Goal: Feedback & Contribution: Leave review/rating

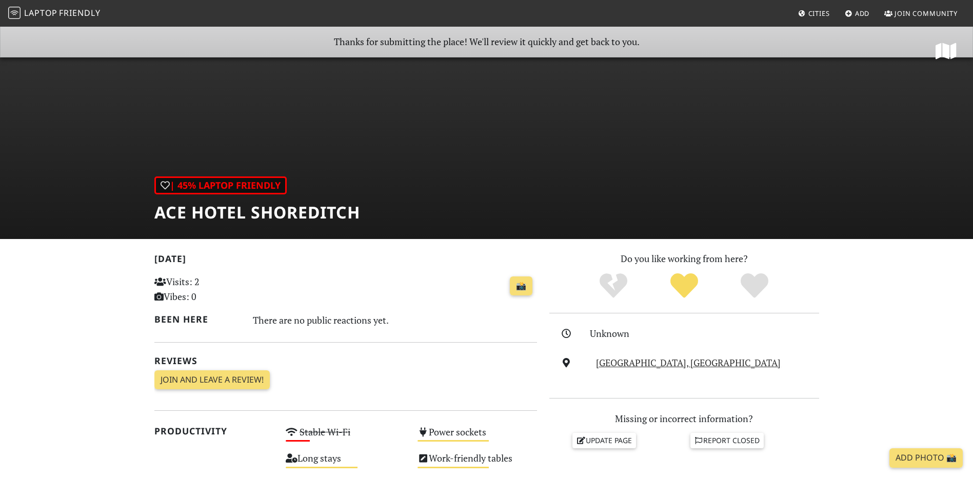
click at [55, 9] on span "Laptop" at bounding box center [40, 12] width 33 height 11
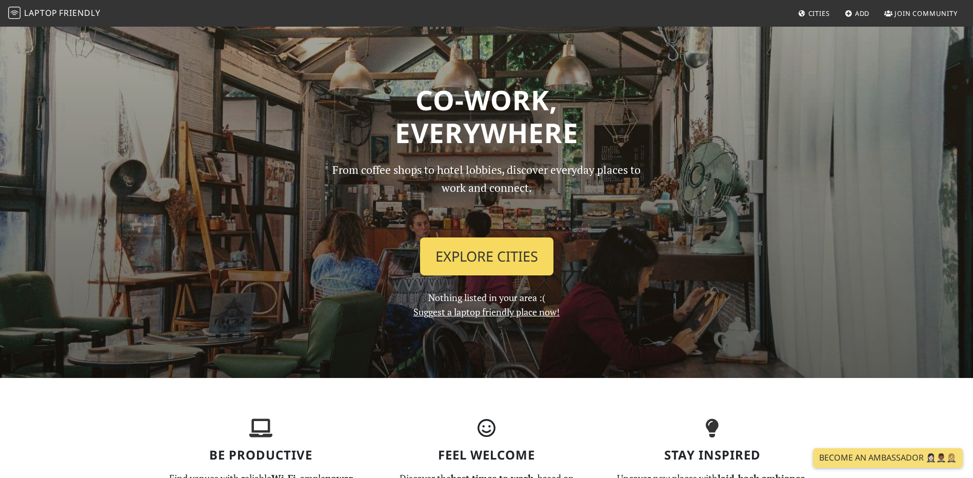
click at [492, 258] on link "Explore Cities" at bounding box center [486, 256] width 133 height 38
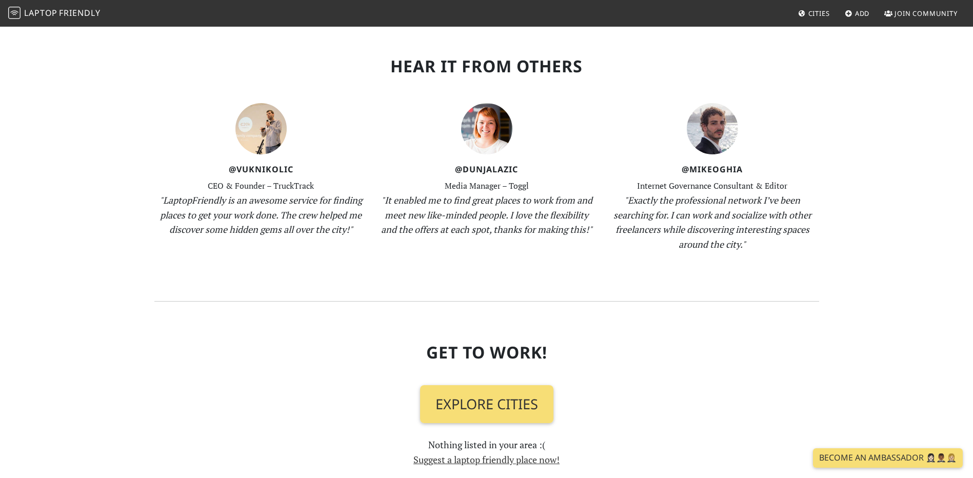
scroll to position [974, 0]
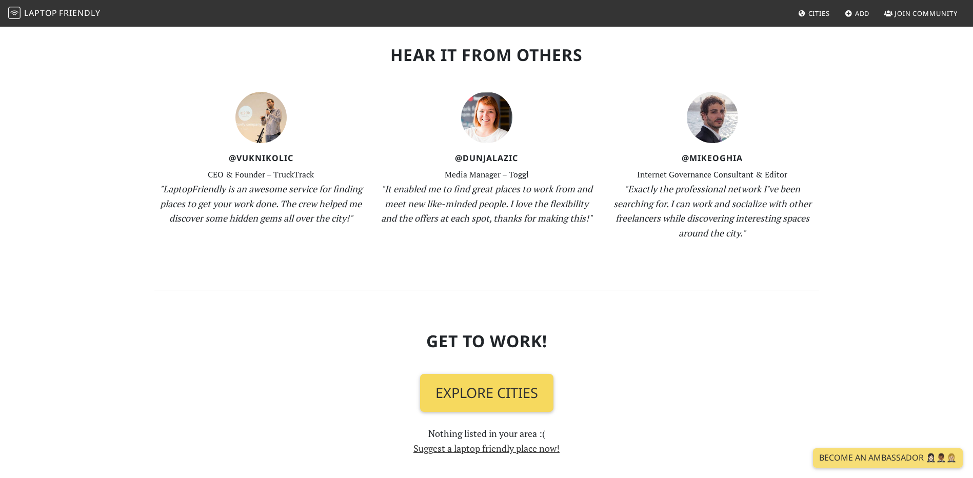
click at [515, 386] on link "Explore Cities" at bounding box center [486, 393] width 133 height 38
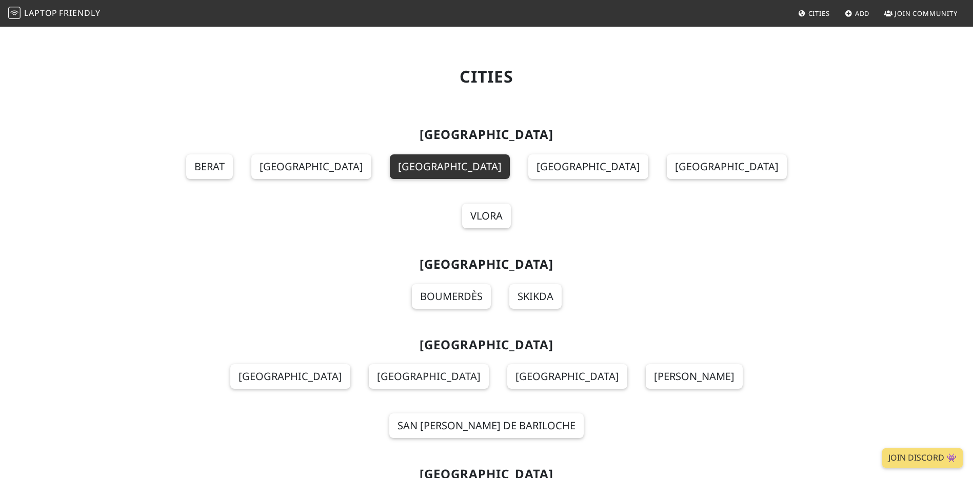
click at [453, 155] on link "[GEOGRAPHIC_DATA]" at bounding box center [450, 166] width 120 height 25
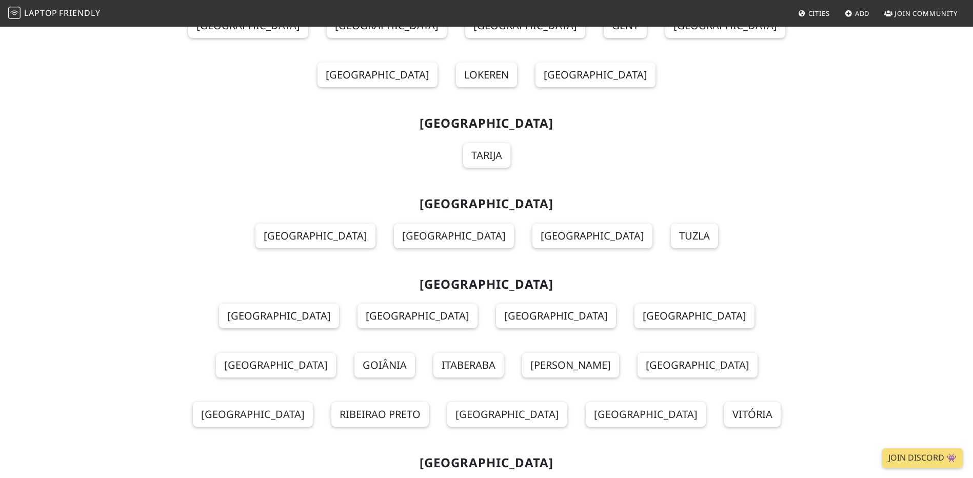
scroll to position [1179, 0]
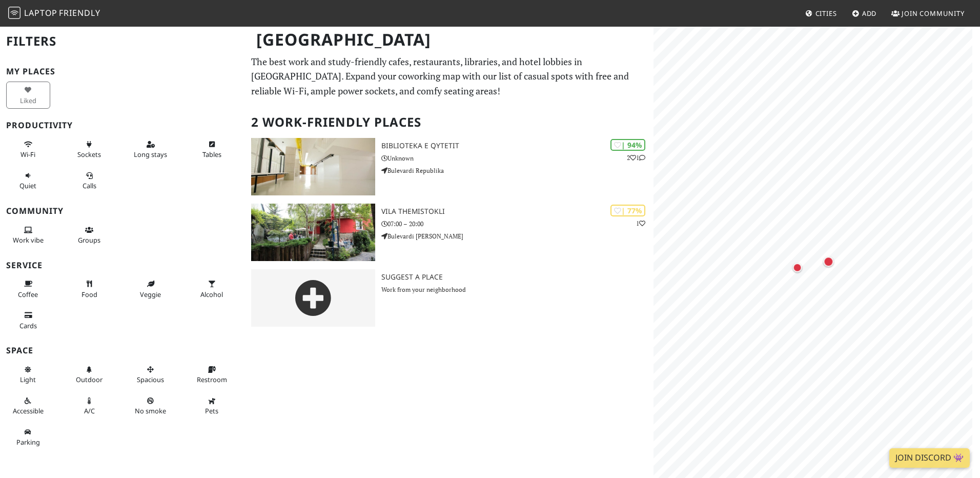
click at [134, 84] on div "Liked" at bounding box center [122, 94] width 245 height 31
click at [816, 14] on span "Cities" at bounding box center [827, 13] width 22 height 9
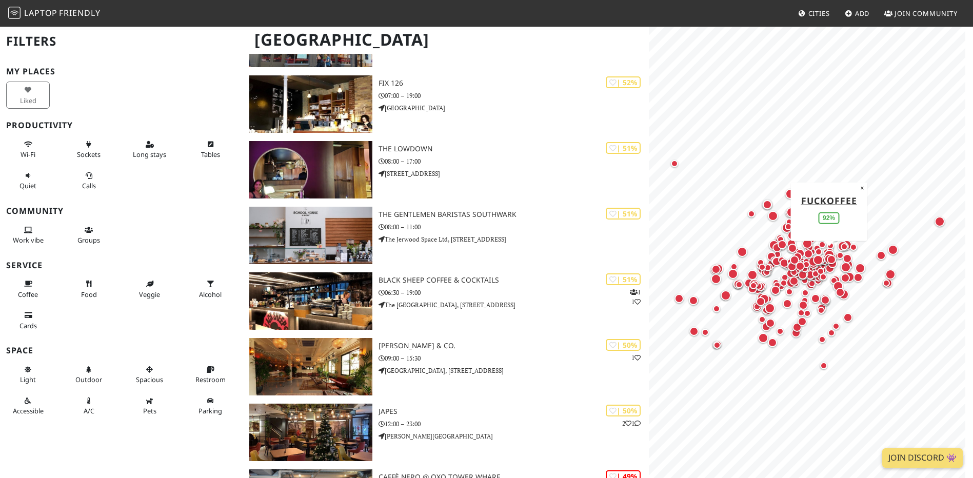
scroll to position [7330, 0]
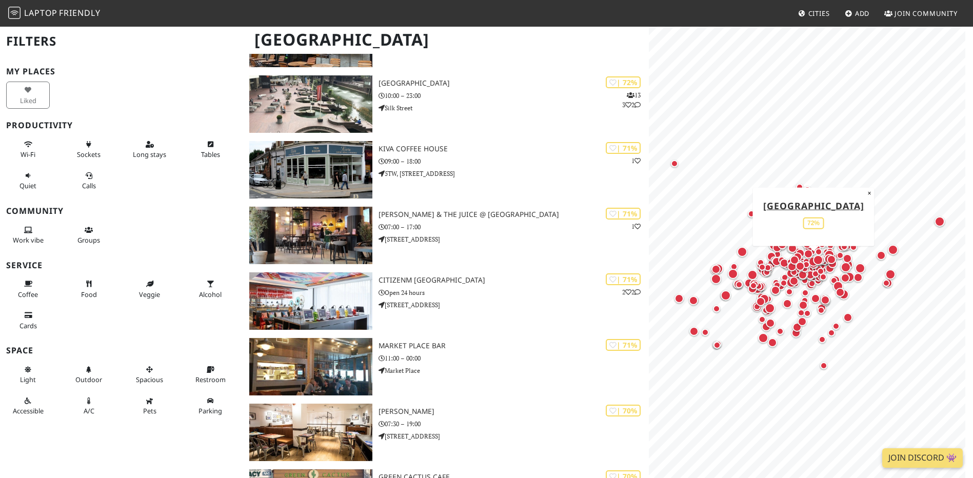
click at [853, 15] on link "Add" at bounding box center [856, 13] width 33 height 18
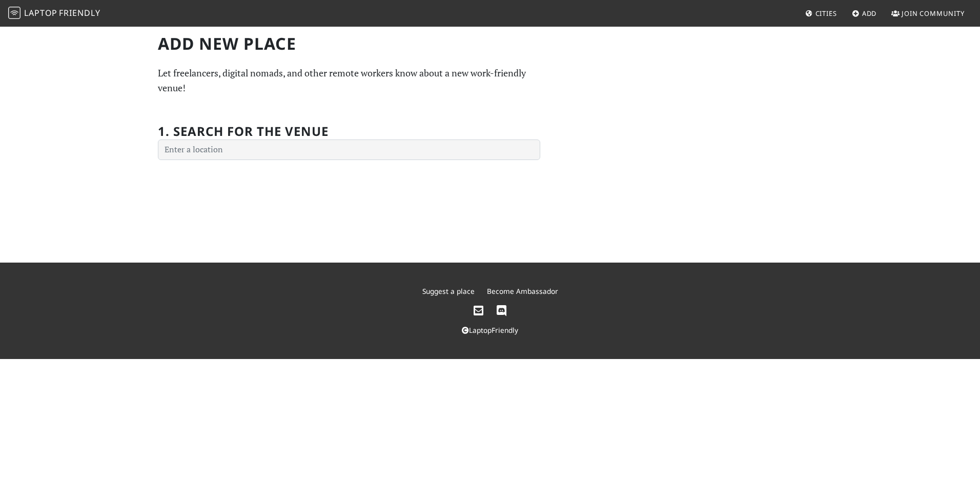
click at [292, 139] on h2 "1. Search for the venue" at bounding box center [243, 131] width 171 height 15
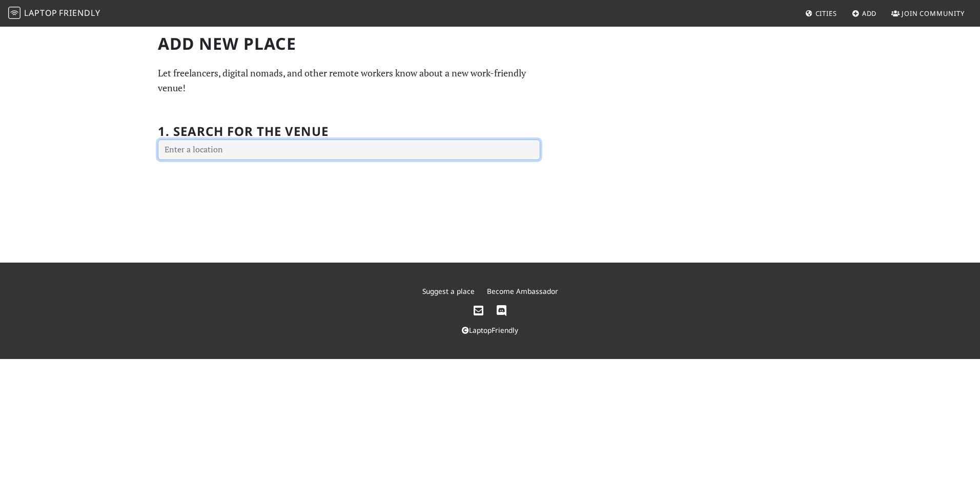
click at [310, 151] on input "text" at bounding box center [349, 149] width 382 height 21
paste input "Shoreditch High Street, Londra"
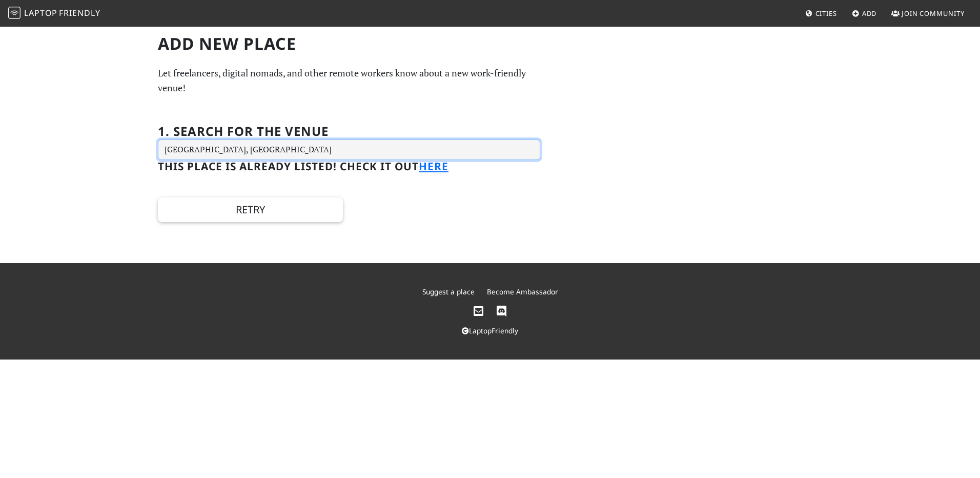
type input "Shoreditch High St, London, UK"
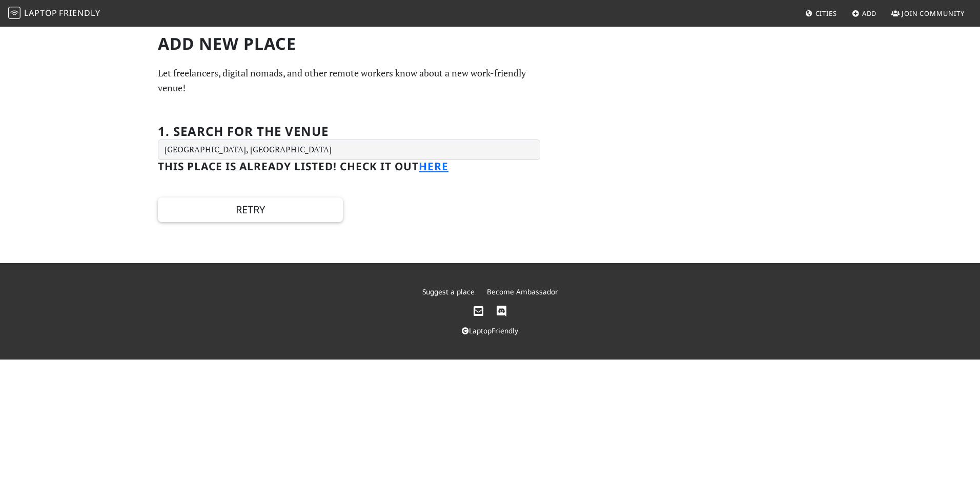
click at [308, 168] on h3 "This place is already listed! Check it out here" at bounding box center [349, 166] width 382 height 13
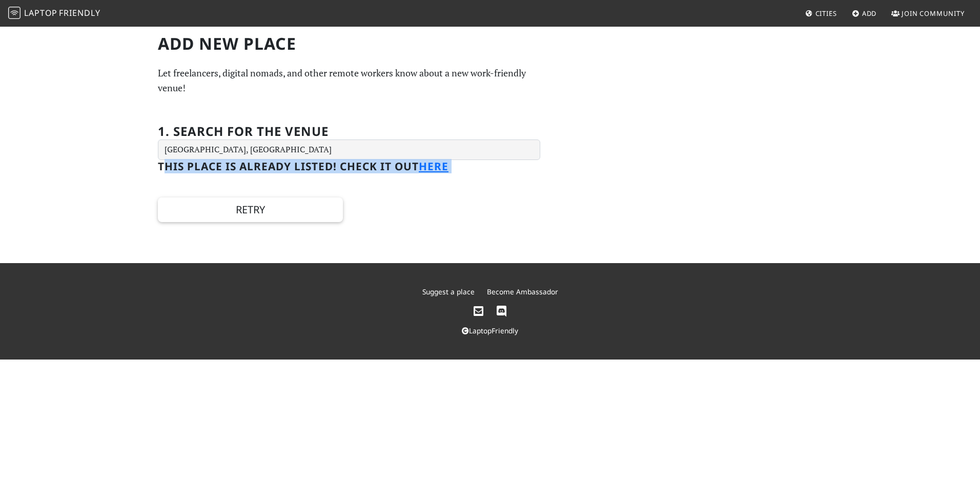
click at [308, 168] on h3 "This place is already listed! Check it out here" at bounding box center [349, 166] width 382 height 13
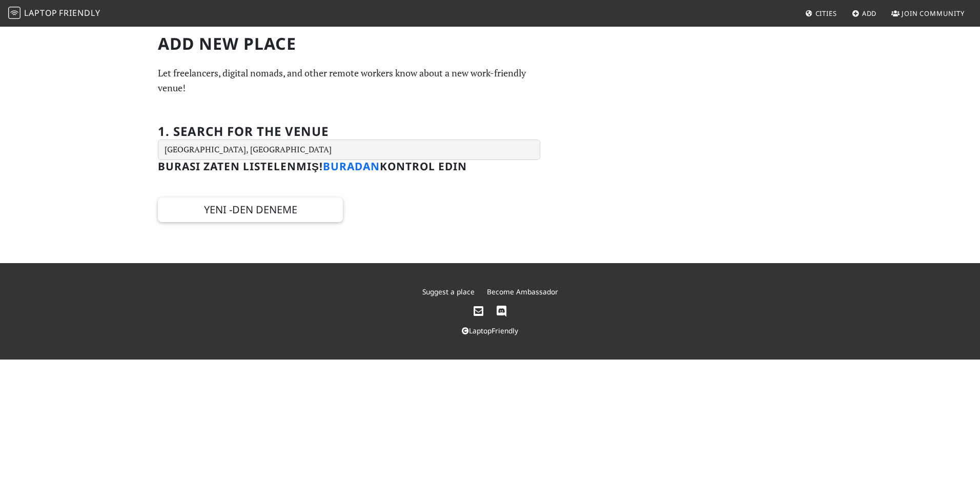
click at [361, 168] on link "Buradan" at bounding box center [351, 166] width 57 height 14
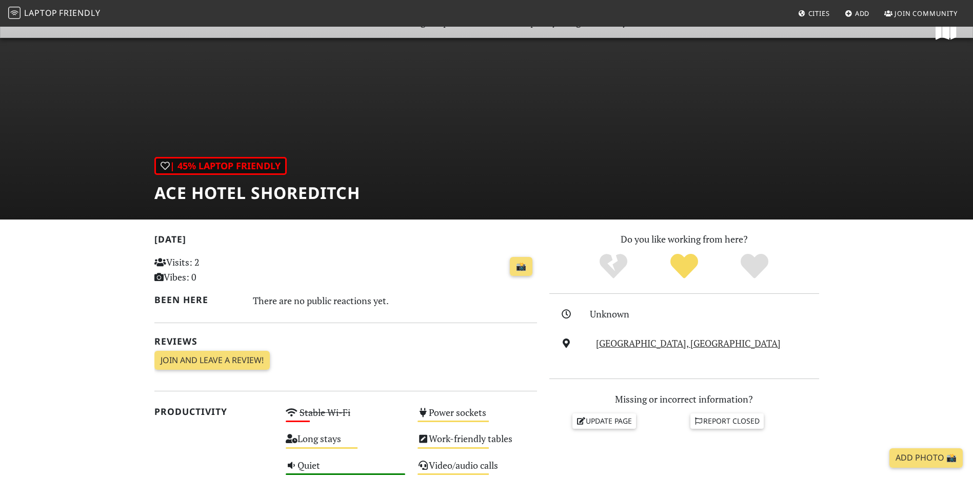
scroll to position [51, 0]
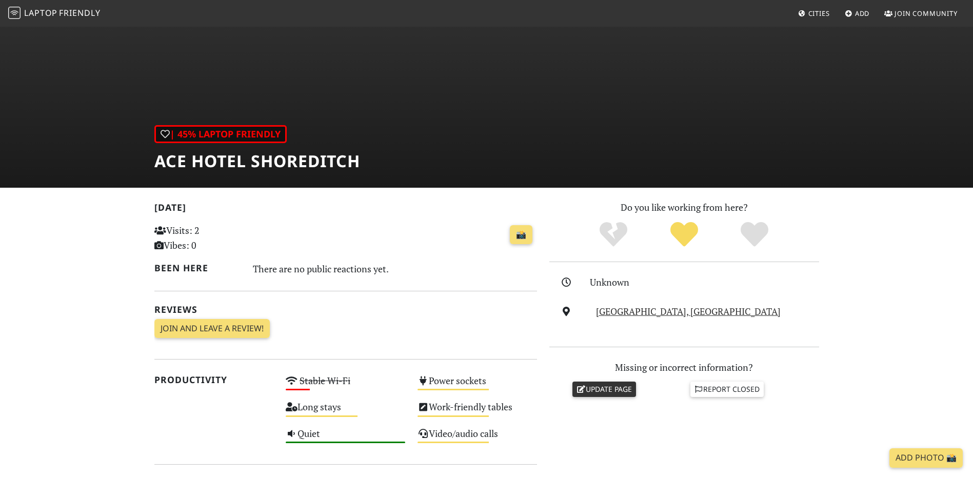
click at [623, 390] on link "Update page" at bounding box center [604, 388] width 64 height 15
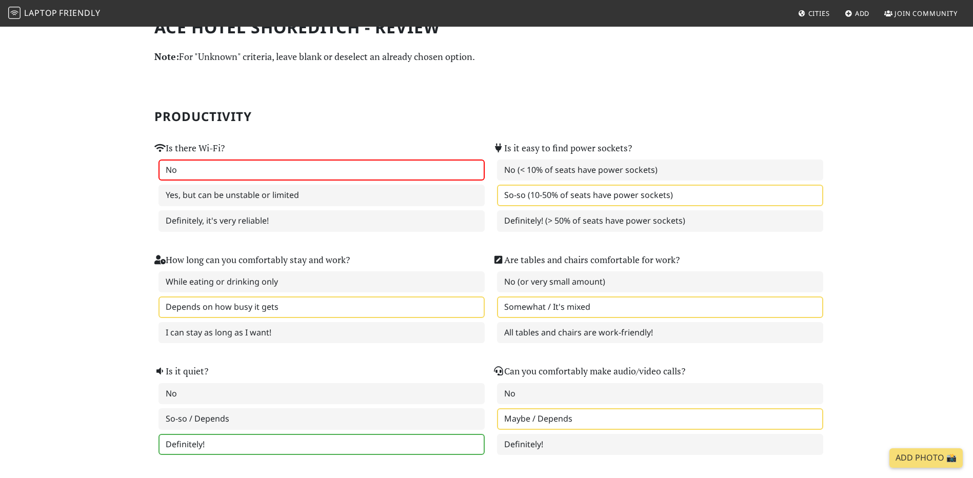
scroll to position [51, 0]
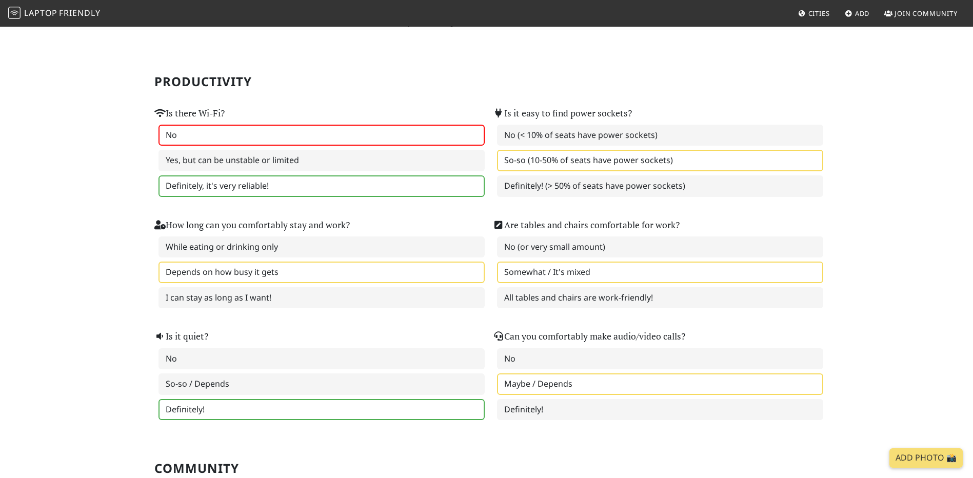
click at [274, 180] on label "Definitely, it's very reliable!" at bounding box center [321, 186] width 326 height 22
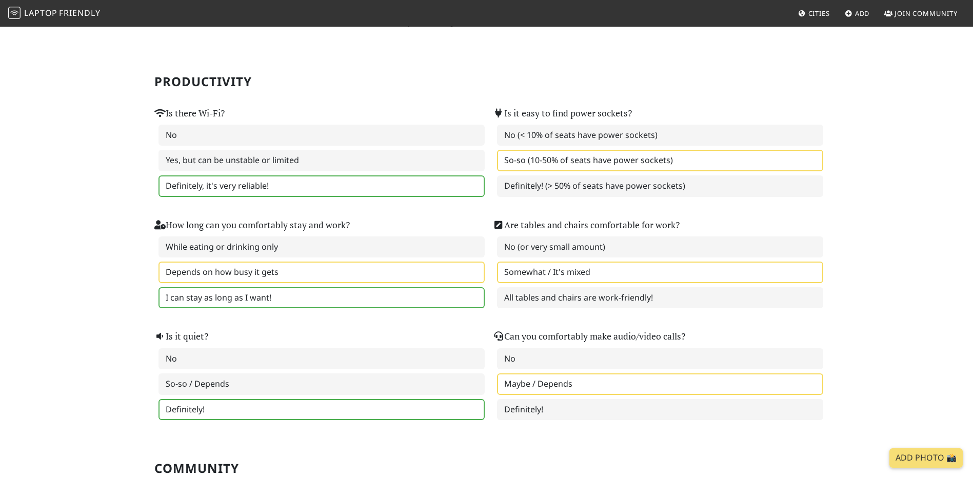
click at [317, 298] on label "I can stay as long as I want!" at bounding box center [321, 298] width 326 height 22
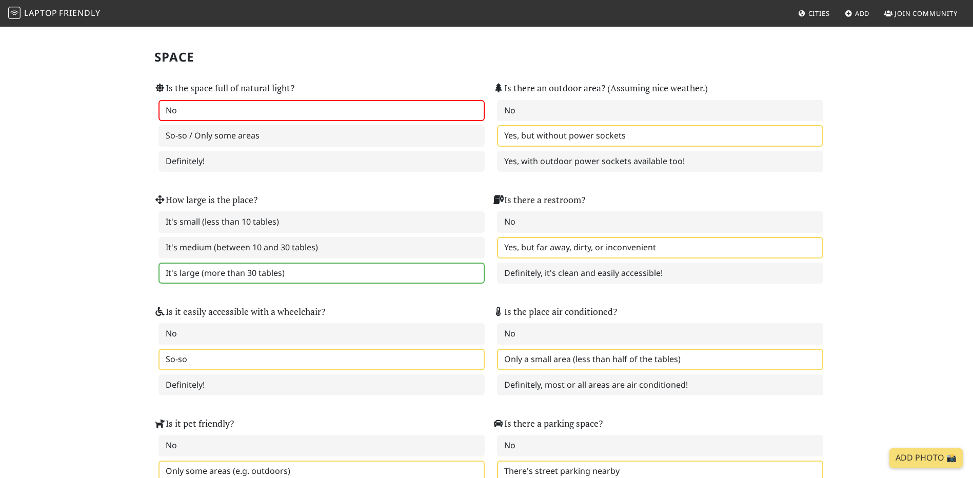
scroll to position [1282, 0]
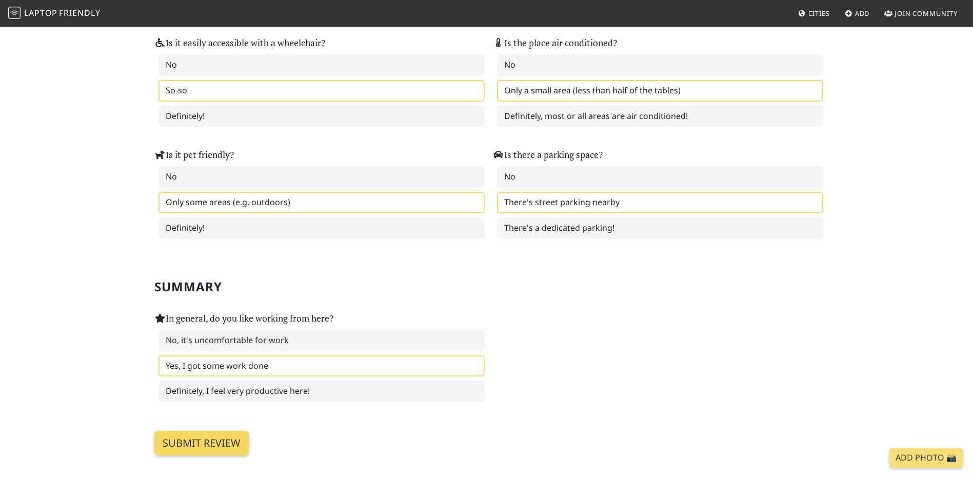
click at [218, 432] on input "Submit review" at bounding box center [201, 443] width 94 height 25
